Goal: Navigation & Orientation: Find specific page/section

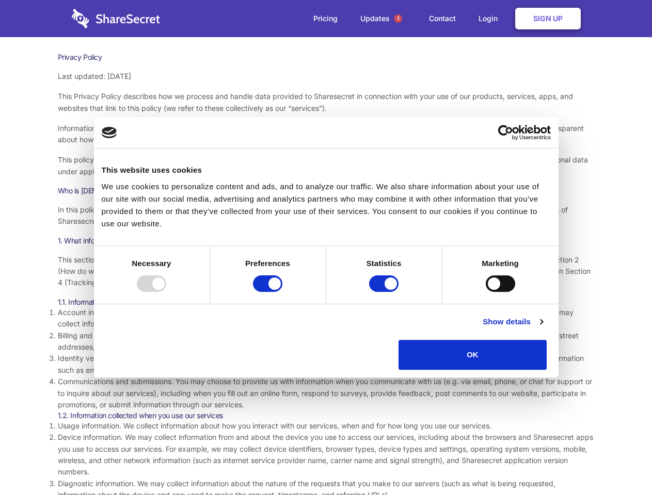
click at [166, 292] on div at bounding box center [151, 284] width 29 height 17
click at [282, 292] on input "Preferences" at bounding box center [267, 284] width 29 height 17
checkbox input "false"
click at [385, 292] on input "Statistics" at bounding box center [383, 284] width 29 height 17
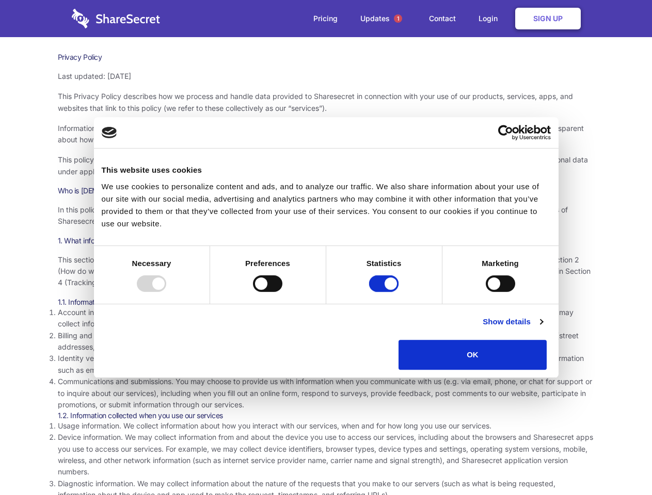
checkbox input "false"
click at [486, 292] on input "Marketing" at bounding box center [500, 284] width 29 height 17
checkbox input "true"
click at [542, 328] on link "Show details" at bounding box center [512, 322] width 60 height 12
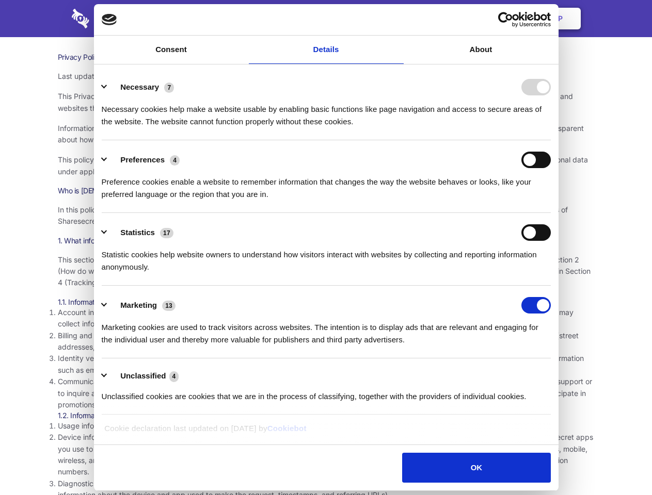
click at [555, 374] on ul "Necessary 7 Necessary cookies help make a website usable by enabling basic func…" at bounding box center [325, 242] width 459 height 348
click at [397, 19] on span "1" at bounding box center [398, 18] width 8 height 8
